Goal: Task Accomplishment & Management: Manage account settings

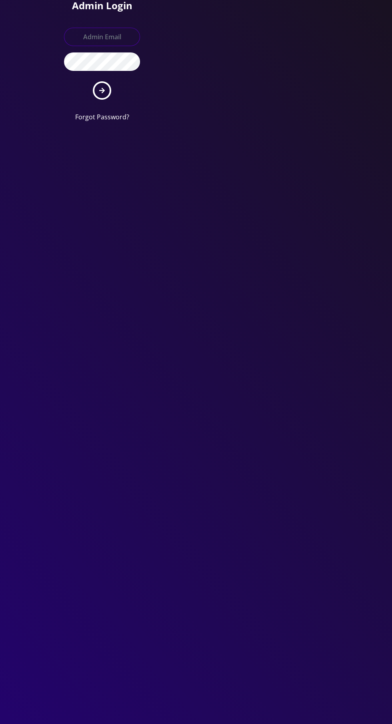
click at [94, 36] on input "text" at bounding box center [102, 37] width 76 height 18
type input "Master@britewireless.com"
click at [93, 81] on button "submit" at bounding box center [102, 90] width 18 height 18
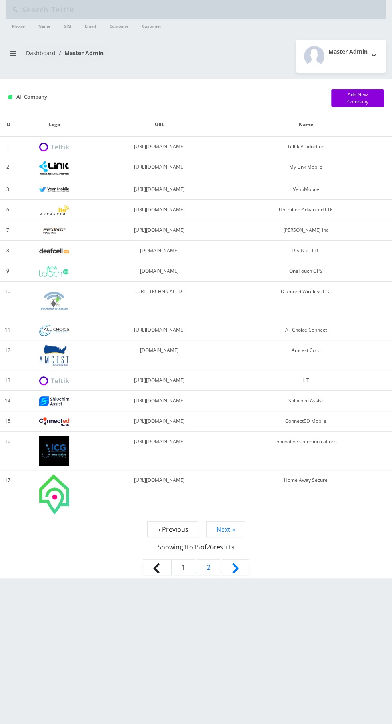
type input "Bakersan"
click at [194, 9] on input "Bakersan" at bounding box center [203, 9] width 362 height 15
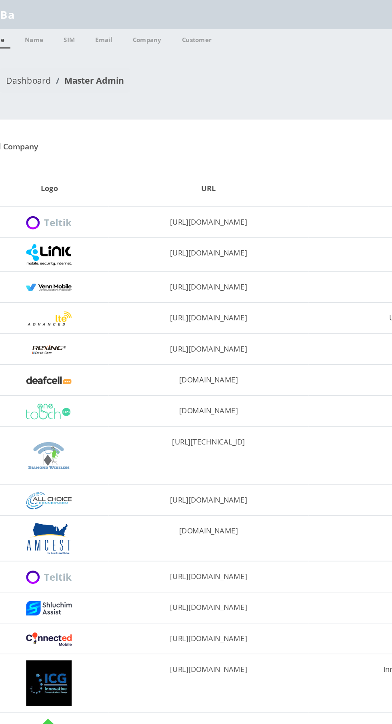
type input "B"
click at [40, 8] on input "929-692-5720" at bounding box center [203, 9] width 362 height 15
click at [53, 6] on input "929692-5720" at bounding box center [203, 9] width 362 height 15
click at [32, 9] on input "9296925720" at bounding box center [203, 9] width 362 height 15
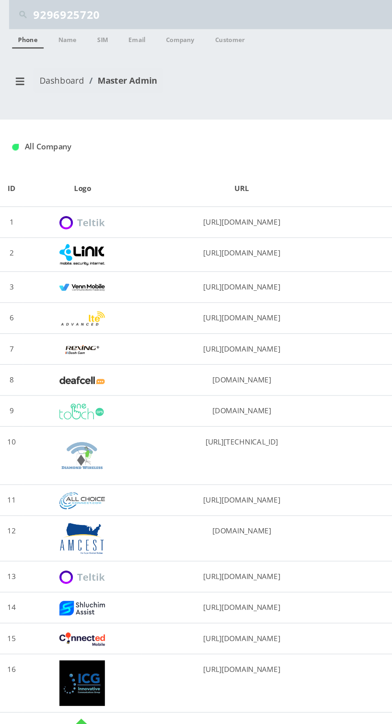
type input "9296925720"
click at [12, 23] on link "Phone" at bounding box center [18, 25] width 21 height 13
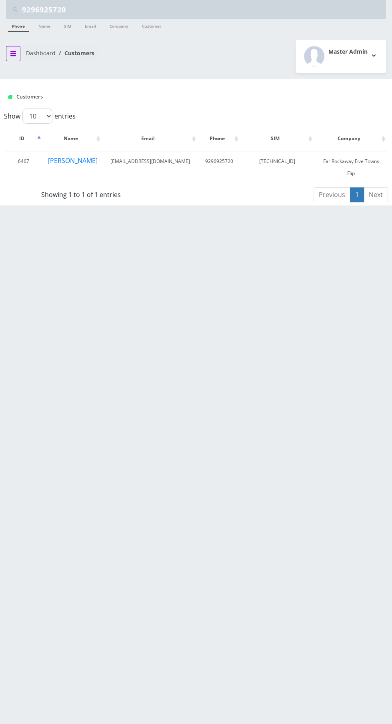
click at [16, 54] on button "breadcrumb" at bounding box center [13, 53] width 14 height 15
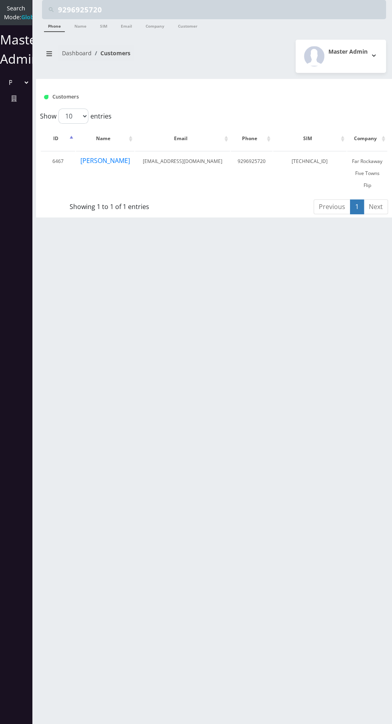
click at [18, 90] on select "Please select a Company Teltik Production My Link Mobile VennMobile Unlimited A…" at bounding box center [15, 82] width 27 height 15
select select "13"
click at [2, 83] on select "Please select a Company Teltik Production My Link Mobile VennMobile Unlimited A…" at bounding box center [15, 82] width 27 height 15
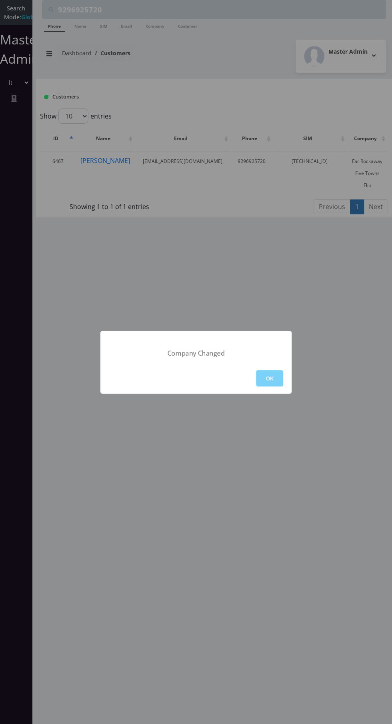
click at [265, 372] on button "OK" at bounding box center [269, 378] width 27 height 16
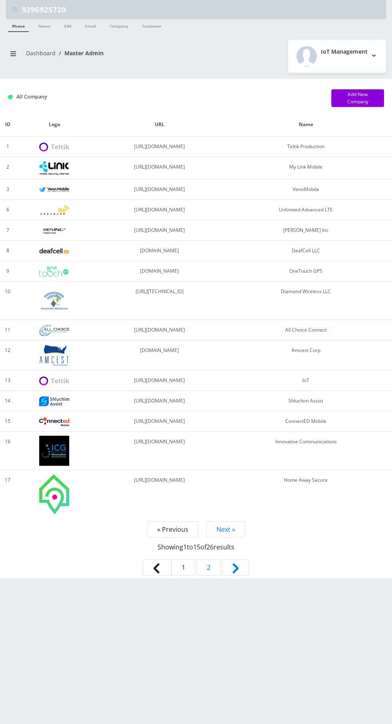
click at [31, 52] on link "Dashboard" at bounding box center [41, 53] width 30 height 8
click at [13, 54] on icon "breadcrumb" at bounding box center [13, 53] width 6 height 6
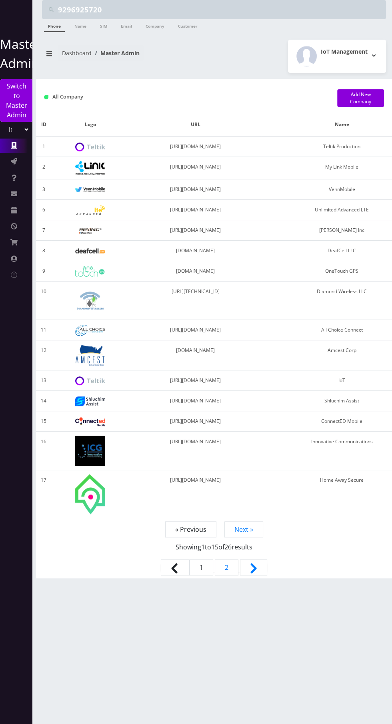
click at [4, 151] on link "Companies" at bounding box center [16, 146] width 32 height 14
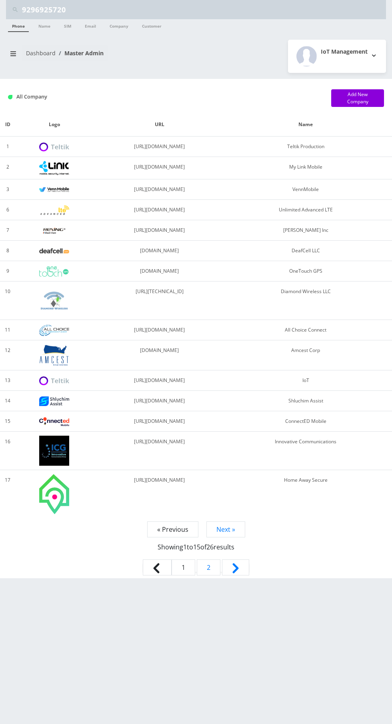
click at [2, 155] on td "1" at bounding box center [7, 147] width 15 height 20
click at [13, 53] on icon "breadcrumb" at bounding box center [13, 53] width 6 height 5
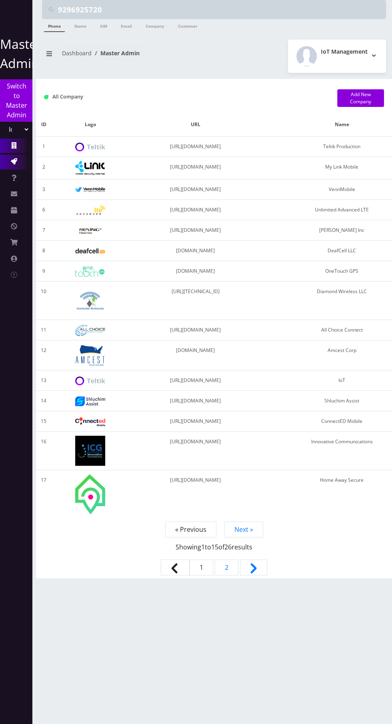
click at [13, 161] on icon at bounding box center [14, 161] width 6 height 6
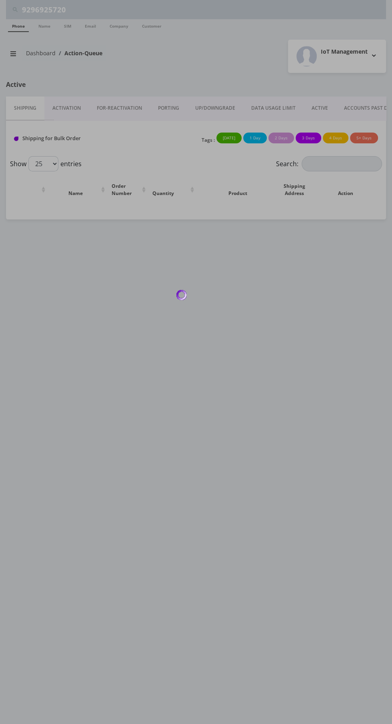
click at [74, 110] on div at bounding box center [196, 362] width 392 height 724
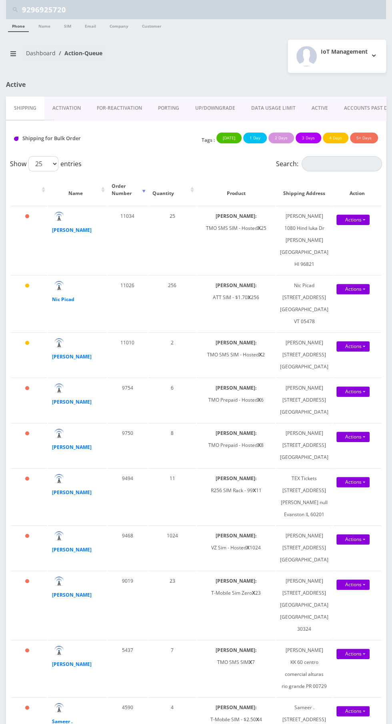
click at [61, 118] on link "Activation" at bounding box center [66, 107] width 44 height 23
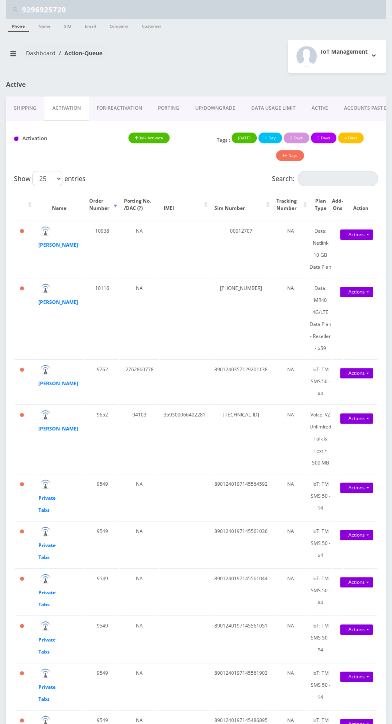
click at [17, 111] on link "Shipping" at bounding box center [25, 107] width 38 height 23
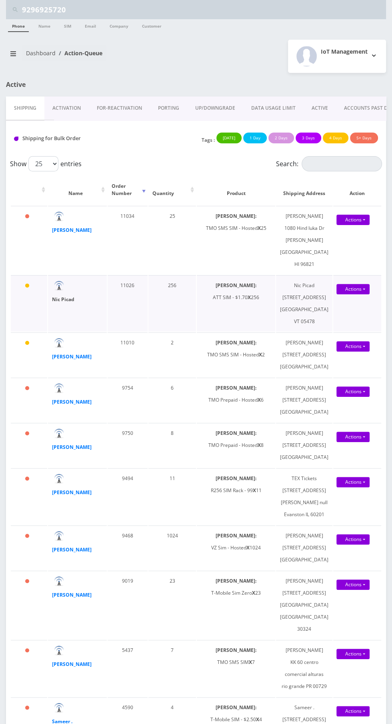
click at [60, 298] on strong "Nic Picad" at bounding box center [63, 299] width 22 height 7
click at [61, 299] on strong "Nic Picad" at bounding box center [63, 299] width 22 height 7
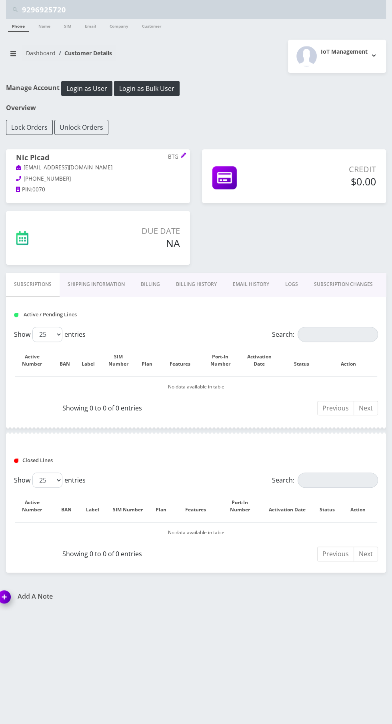
click at [354, 275] on link "SUBSCRIPTION CHANGES" at bounding box center [343, 284] width 75 height 23
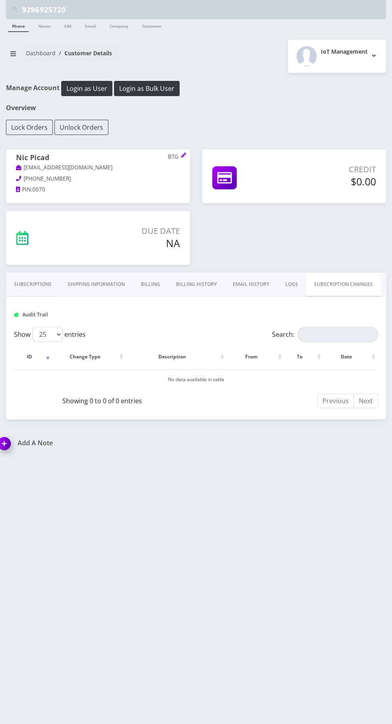
scroll to position [0, 59]
click at [354, 281] on link "CUSTOMER PRODUCTS" at bounding box center [356, 284] width 69 height 23
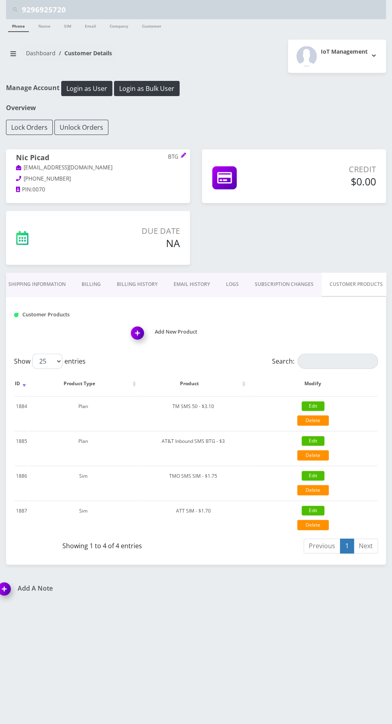
scroll to position [27, 0]
click at [14, 46] on button "breadcrumb" at bounding box center [13, 53] width 14 height 15
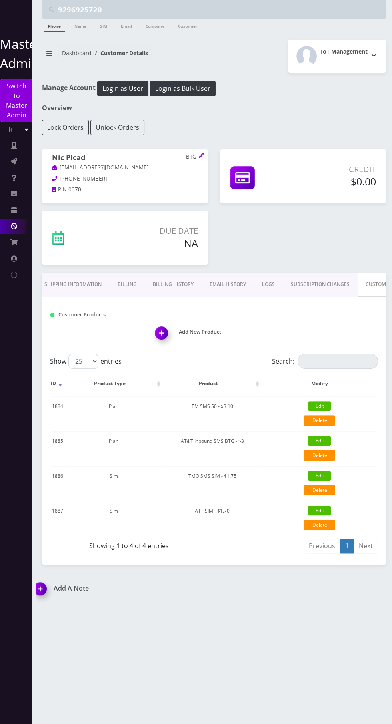
click at [13, 225] on icon at bounding box center [14, 226] width 6 height 6
click at [13, 210] on icon at bounding box center [14, 210] width 6 height 6
click at [12, 248] on link "Plans" at bounding box center [16, 244] width 32 height 18
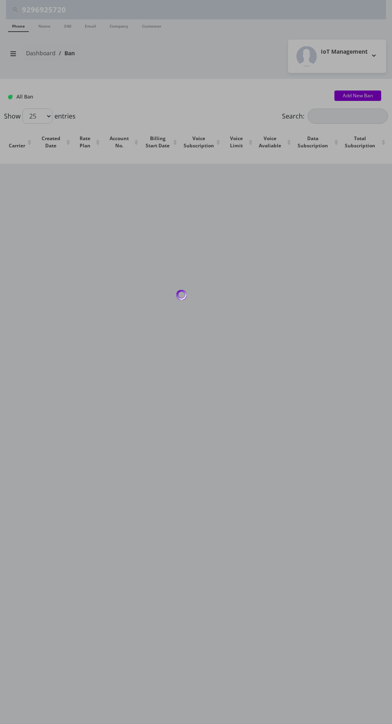
click at [19, 220] on div at bounding box center [196, 362] width 392 height 724
click at [24, 61] on div at bounding box center [196, 362] width 392 height 724
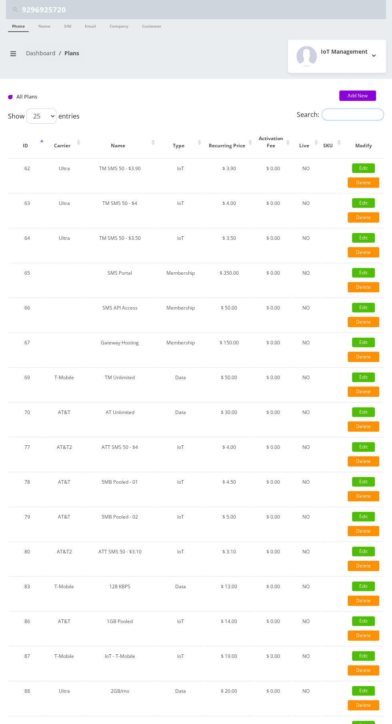
click at [354, 117] on input "Search:" at bounding box center [353, 114] width 62 height 12
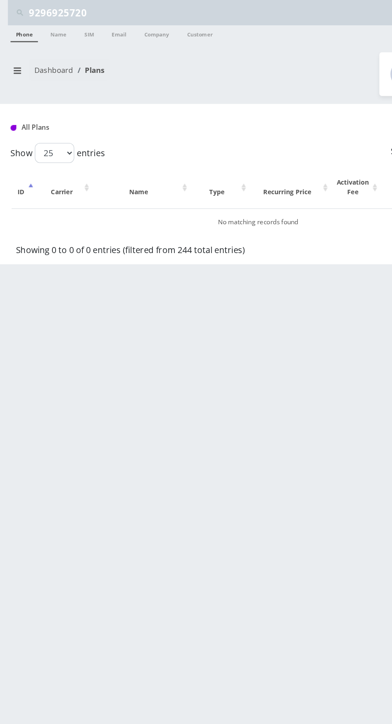
type input "ATT SIM - $1.70"
click at [13, 53] on icon "breadcrumb" at bounding box center [13, 53] width 6 height 5
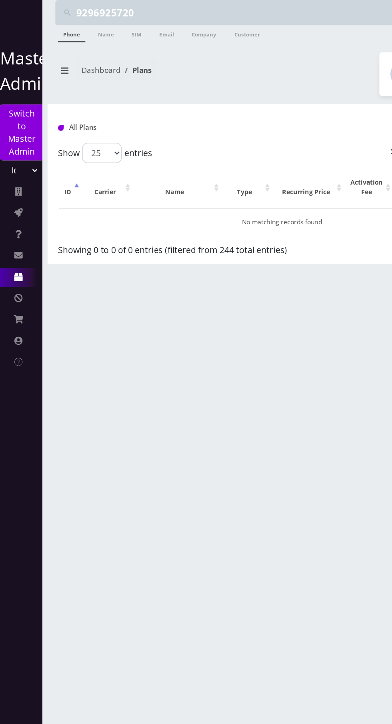
click at [16, 209] on icon at bounding box center [14, 210] width 6 height 6
click at [22, 262] on link "[PERSON_NAME]" at bounding box center [16, 262] width 32 height 18
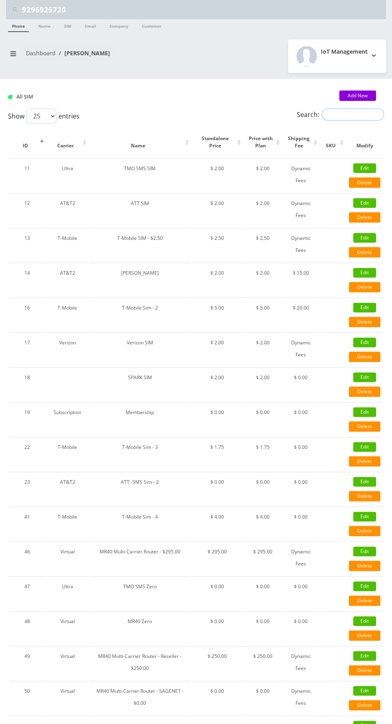
click at [356, 114] on input "Search:" at bounding box center [353, 114] width 62 height 12
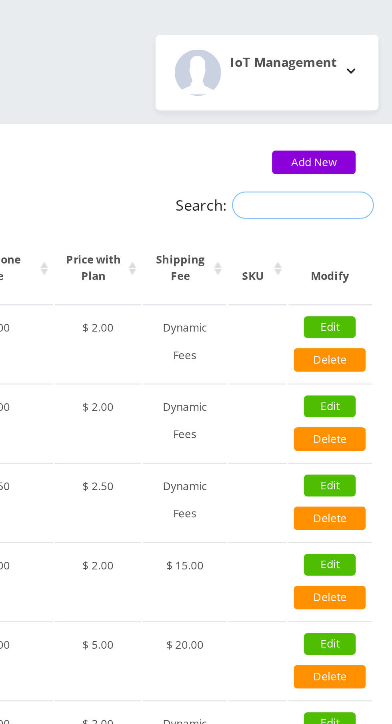
paste input "ATT SIM - $1.70"
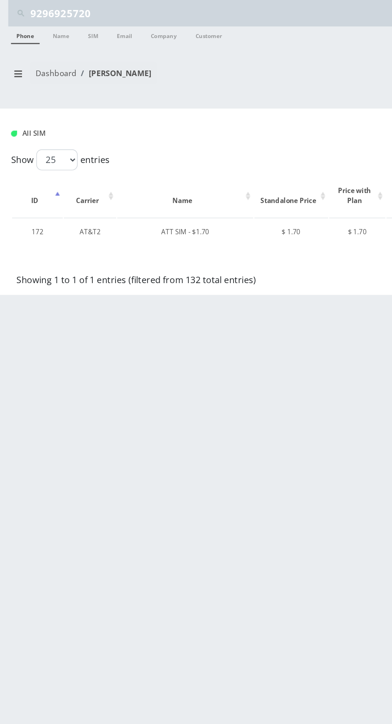
type input "ATT SIM - $1.70"
click at [16, 53] on icon "breadcrumb" at bounding box center [13, 53] width 6 height 5
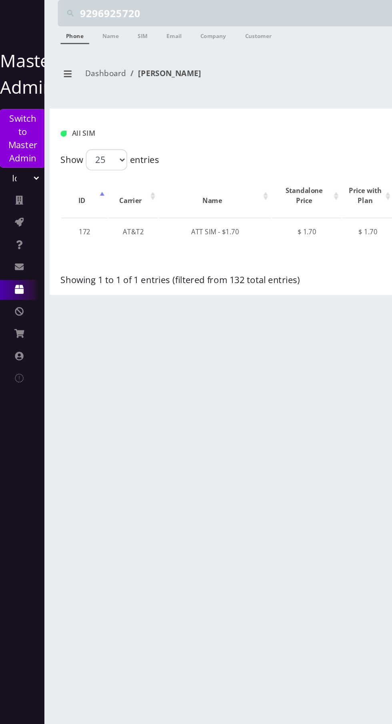
click at [10, 129] on select "Teltik Production My Link Mobile VennMobile Unlimited Advanced LTE Rexing Inc D…" at bounding box center [15, 129] width 27 height 15
select select "1"
click at [2, 122] on select "Teltik Production My Link Mobile VennMobile Unlimited Advanced LTE Rexing Inc D…" at bounding box center [15, 129] width 27 height 15
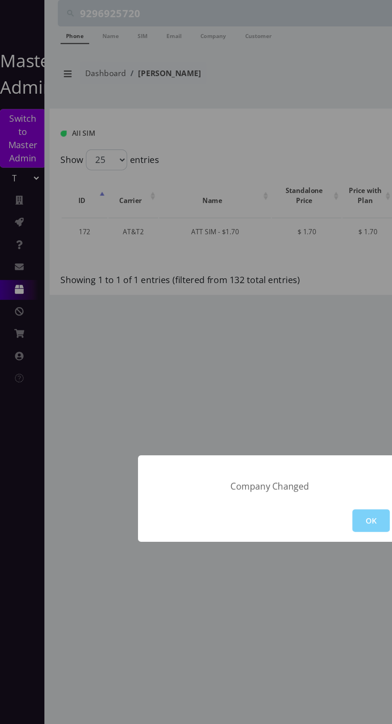
click at [266, 374] on button "OK" at bounding box center [269, 378] width 27 height 16
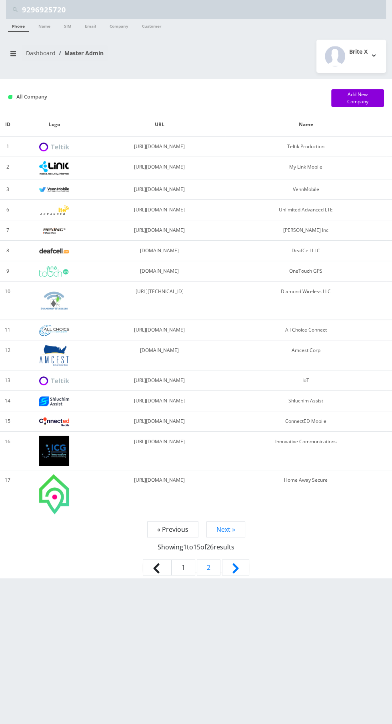
click at [78, 8] on input "9296925720" at bounding box center [203, 9] width 362 height 15
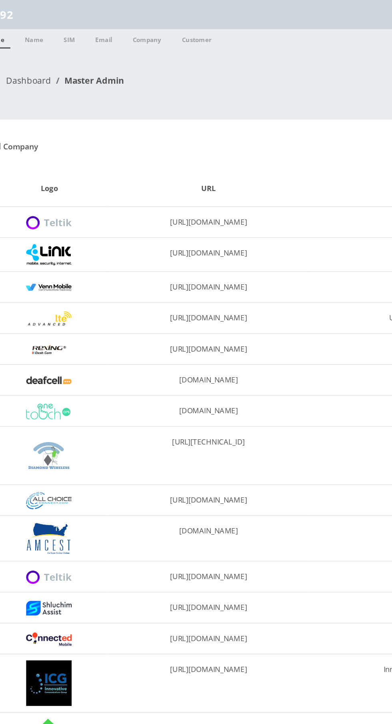
type input "9"
type input "Ema"
click at [117, 24] on link "Company" at bounding box center [119, 25] width 27 height 13
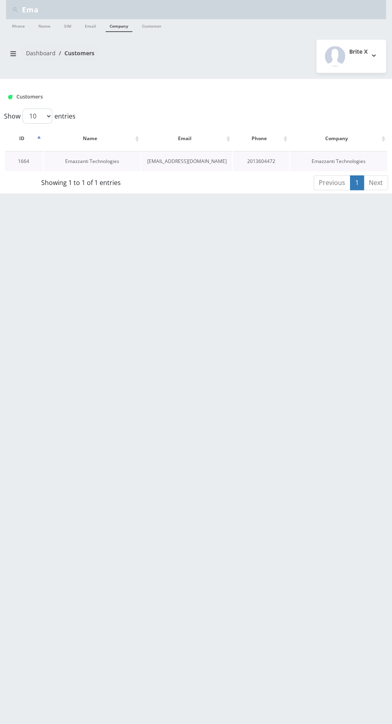
click at [93, 162] on link "Emazzanti Technologies" at bounding box center [92, 161] width 54 height 7
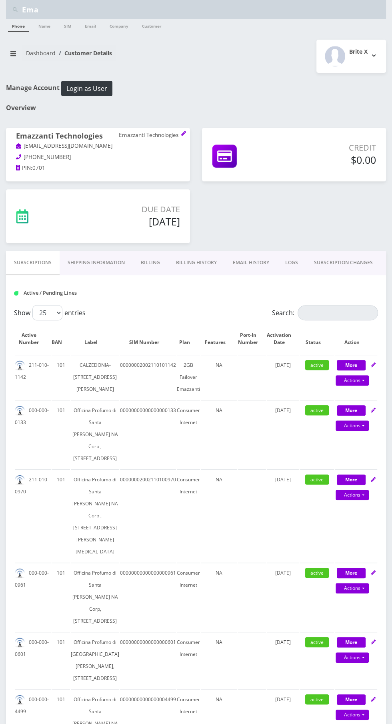
click at [192, 252] on link "Billing History" at bounding box center [196, 262] width 57 height 23
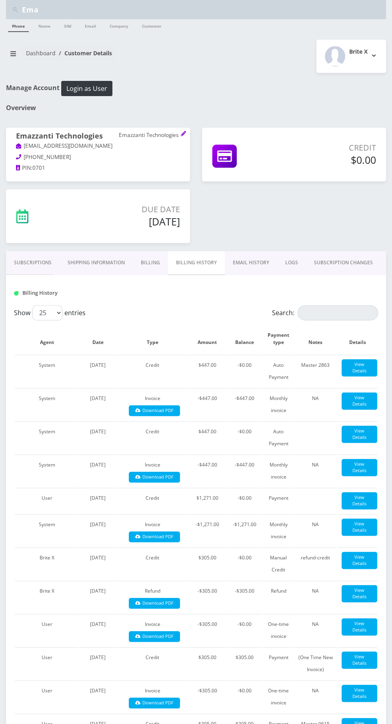
click at [34, 269] on link "Subscriptions" at bounding box center [33, 262] width 54 height 23
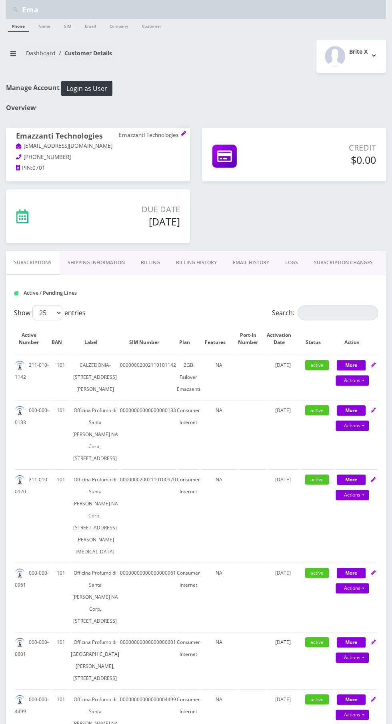
click at [331, 262] on link "SUBSCRIPTION CHANGES" at bounding box center [343, 262] width 75 height 23
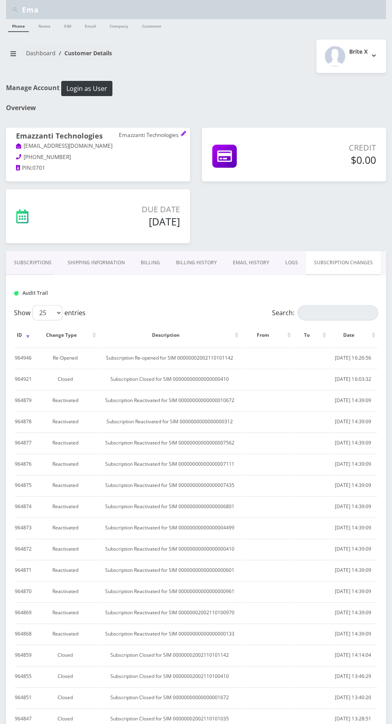
click at [20, 260] on link "Subscriptions" at bounding box center [33, 262] width 54 height 23
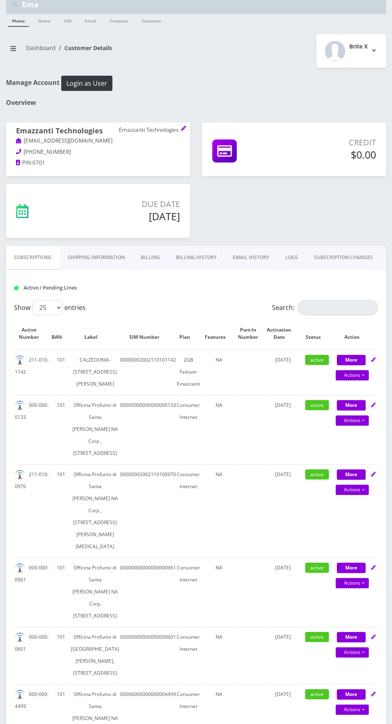
scroll to position [4, 0]
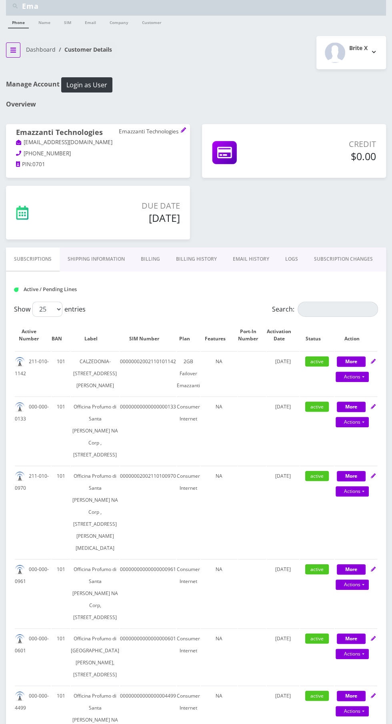
click at [13, 49] on icon "breadcrumb" at bounding box center [13, 50] width 6 height 5
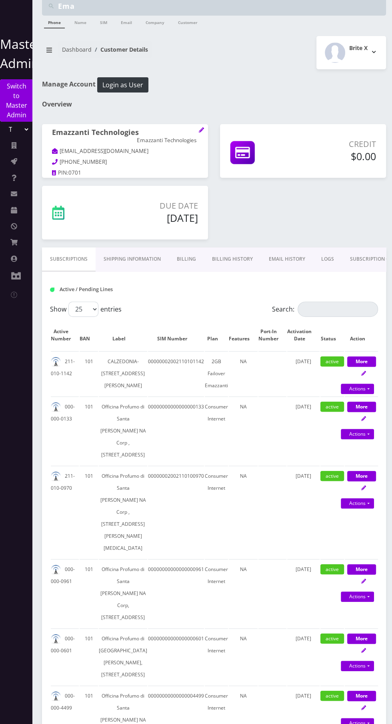
click at [13, 131] on select "Teltik Production My Link Mobile VennMobile Unlimited Advanced LTE Rexing Inc D…" at bounding box center [15, 129] width 27 height 15
select select "13"
click at [2, 122] on select "Teltik Production My Link Mobile VennMobile Unlimited Advanced LTE Rexing Inc D…" at bounding box center [15, 129] width 27 height 15
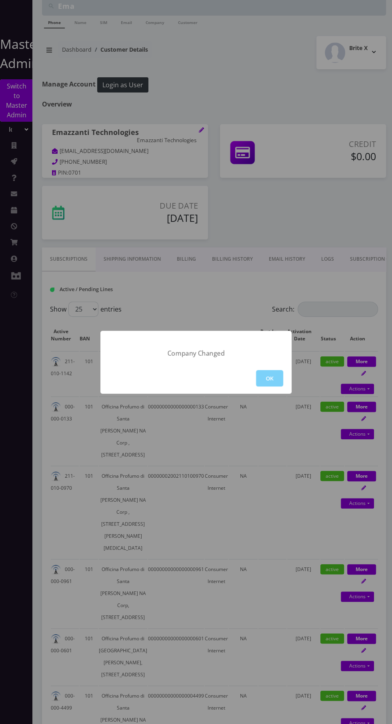
click at [279, 379] on button "OK" at bounding box center [269, 378] width 27 height 16
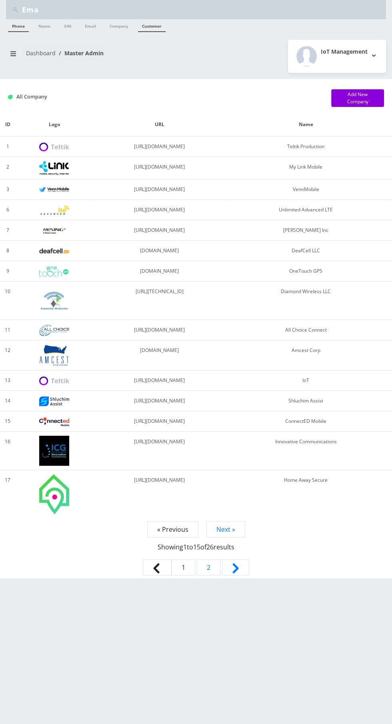
click at [154, 27] on link "Customer" at bounding box center [152, 25] width 28 height 13
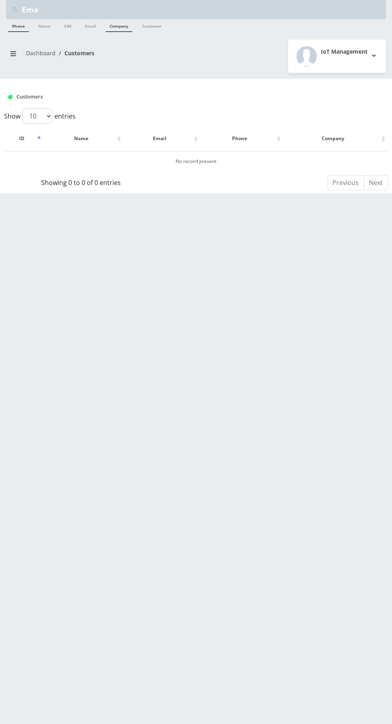
click at [119, 26] on link "Company" at bounding box center [119, 25] width 27 height 13
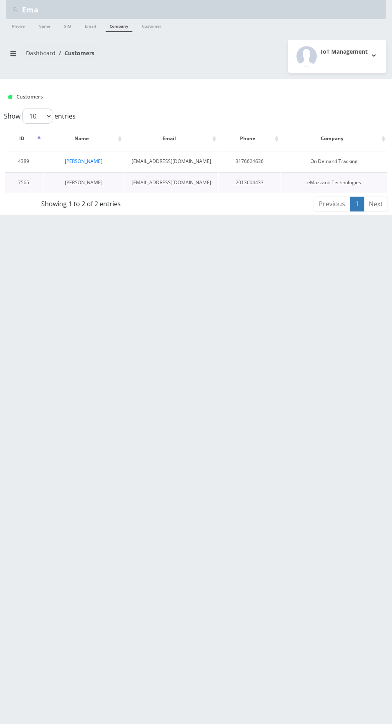
click at [74, 181] on link "[PERSON_NAME]" at bounding box center [84, 182] width 38 height 7
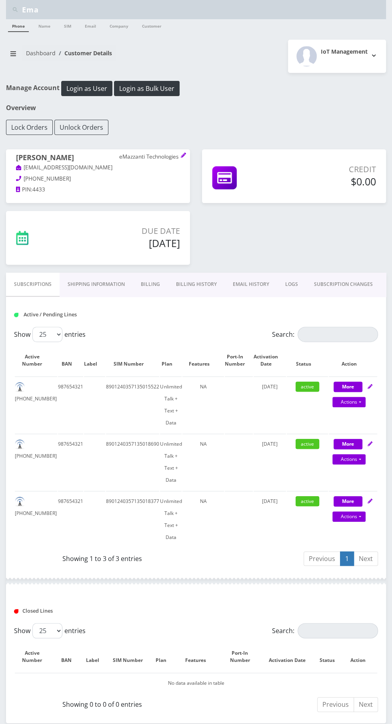
click at [199, 283] on link "Billing History" at bounding box center [196, 284] width 57 height 23
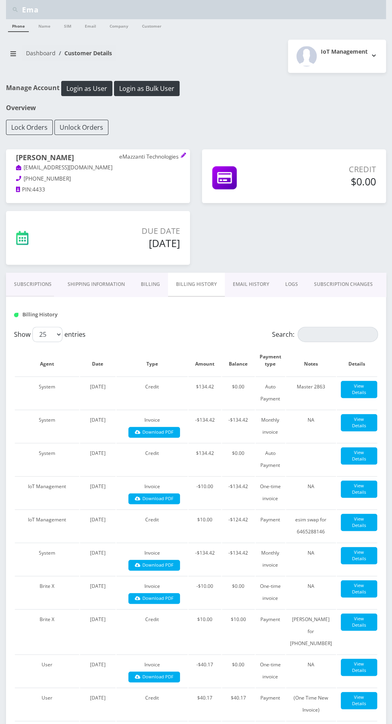
click at [250, 281] on link "EMAIL HISTORY" at bounding box center [251, 284] width 52 height 23
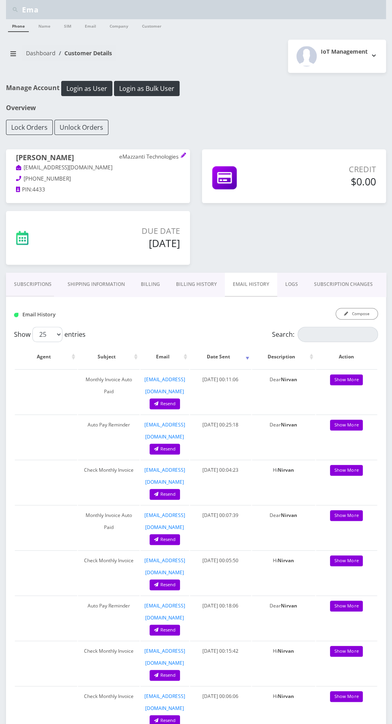
click at [191, 275] on link "Billing History" at bounding box center [196, 284] width 57 height 23
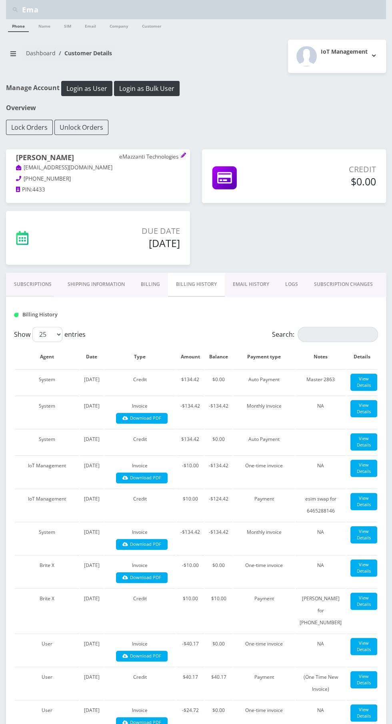
click at [94, 275] on link "Shipping Information" at bounding box center [96, 284] width 73 height 23
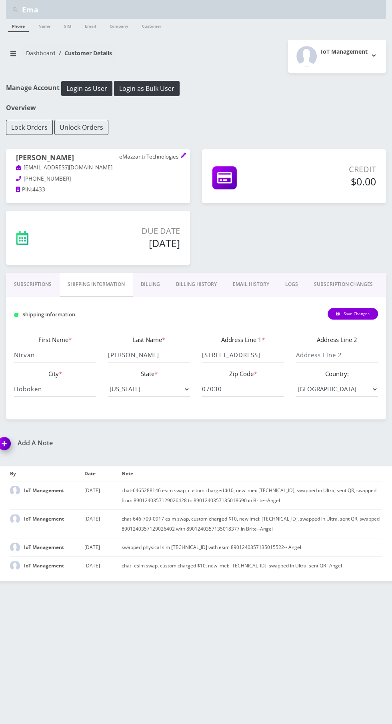
click at [20, 288] on link "Subscriptions" at bounding box center [33, 284] width 54 height 23
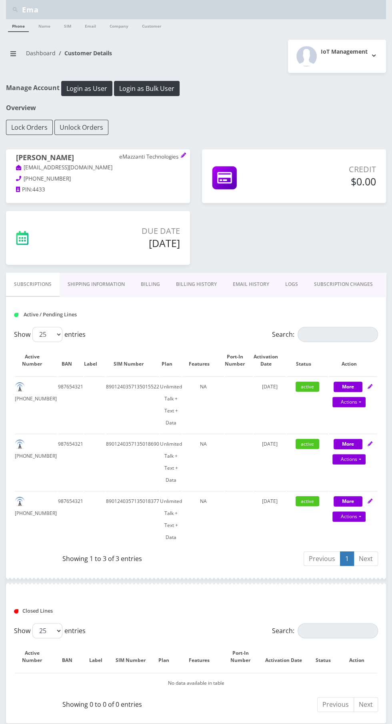
click at [150, 285] on link "Billing" at bounding box center [150, 284] width 35 height 23
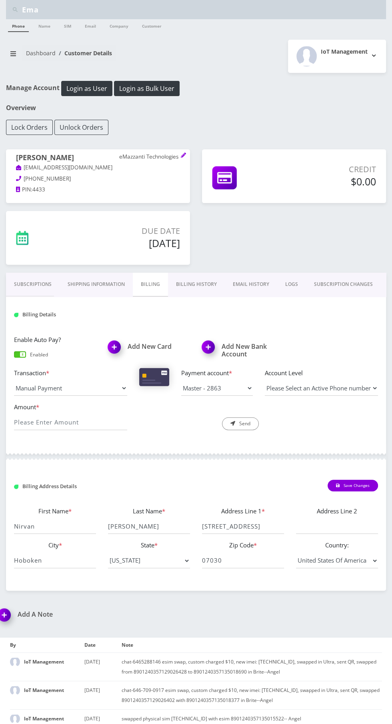
click at [183, 275] on link "Billing History" at bounding box center [196, 284] width 57 height 23
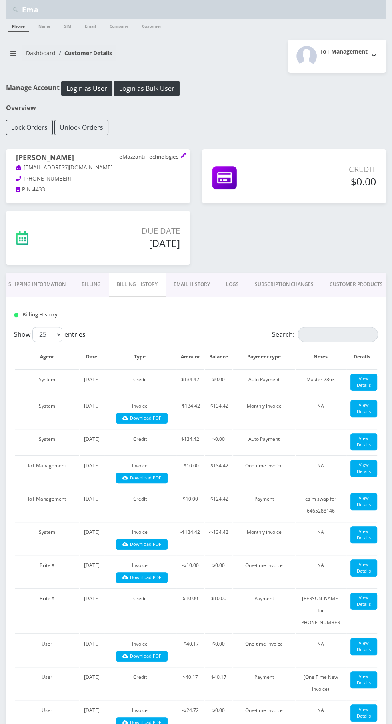
scroll to position [6, 0]
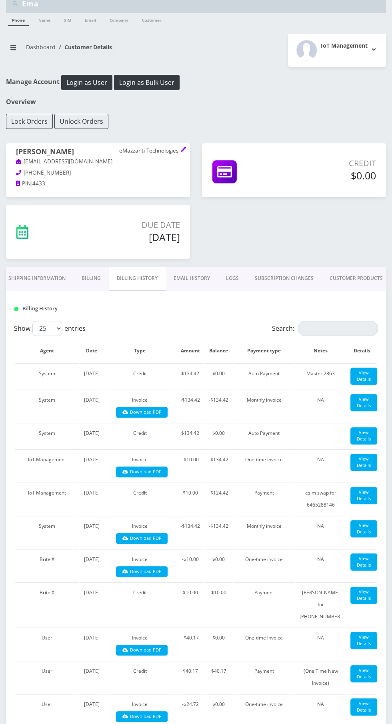
click at [364, 277] on link "CUSTOMER PRODUCTS" at bounding box center [356, 278] width 69 height 23
